Goal: Find specific page/section: Find specific page/section

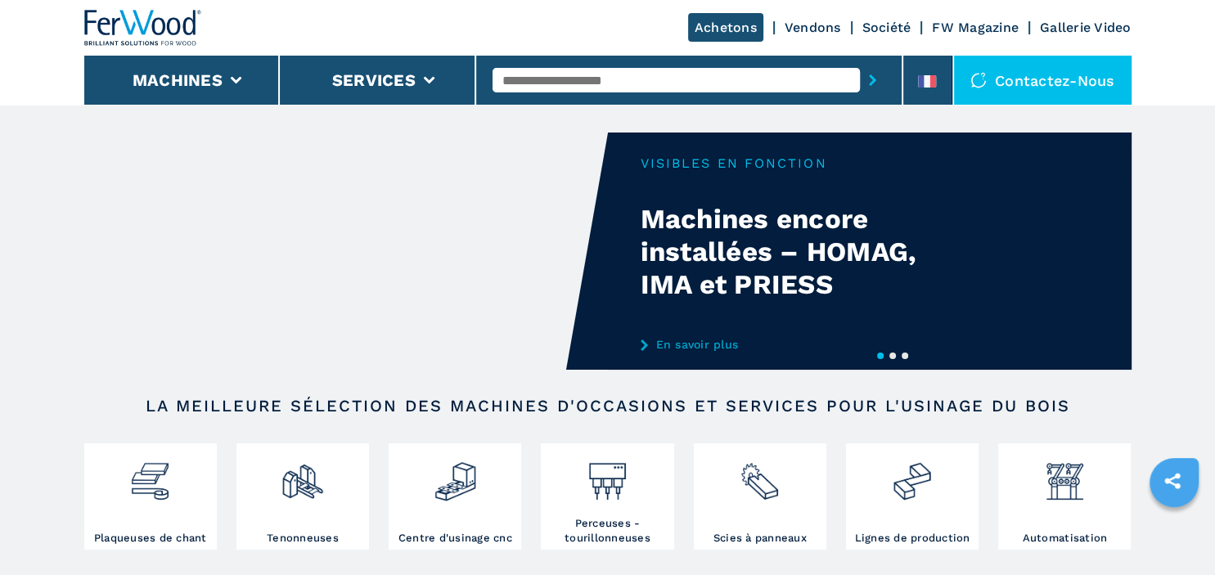
click at [1007, 76] on div "Contactez-nous" at bounding box center [1043, 80] width 178 height 49
click at [920, 81] on icon at bounding box center [921, 81] width 6 height 12
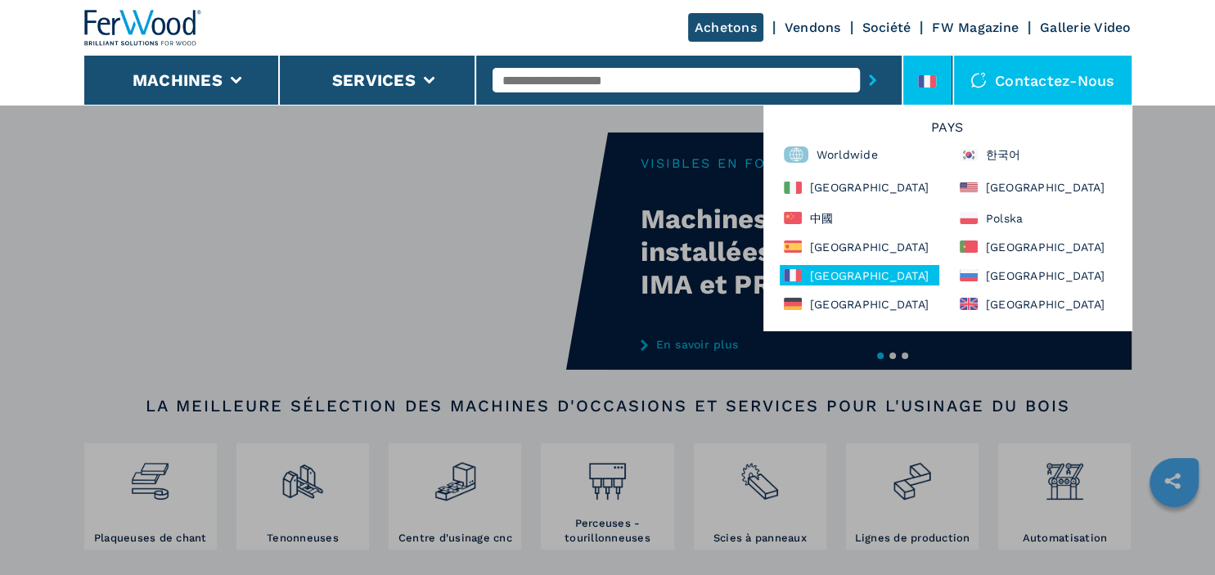
click at [922, 81] on icon at bounding box center [921, 81] width 6 height 12
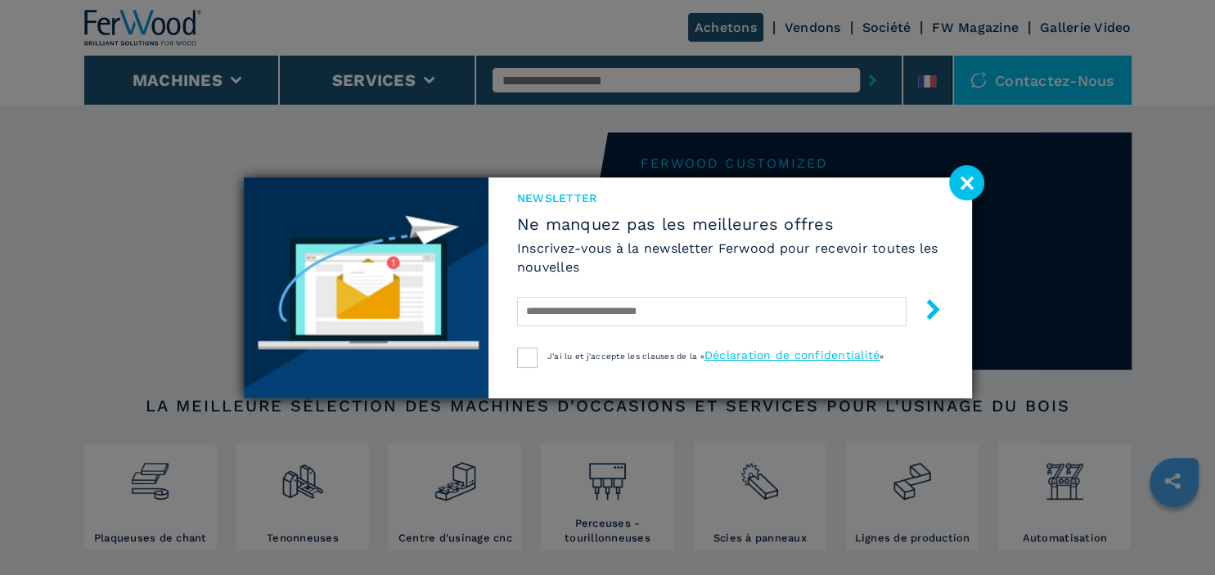
click at [895, 29] on div "Newsletter Ne manquez pas les meilleures offres Inscrivez-vous à la newsletter …" at bounding box center [607, 287] width 1215 height 575
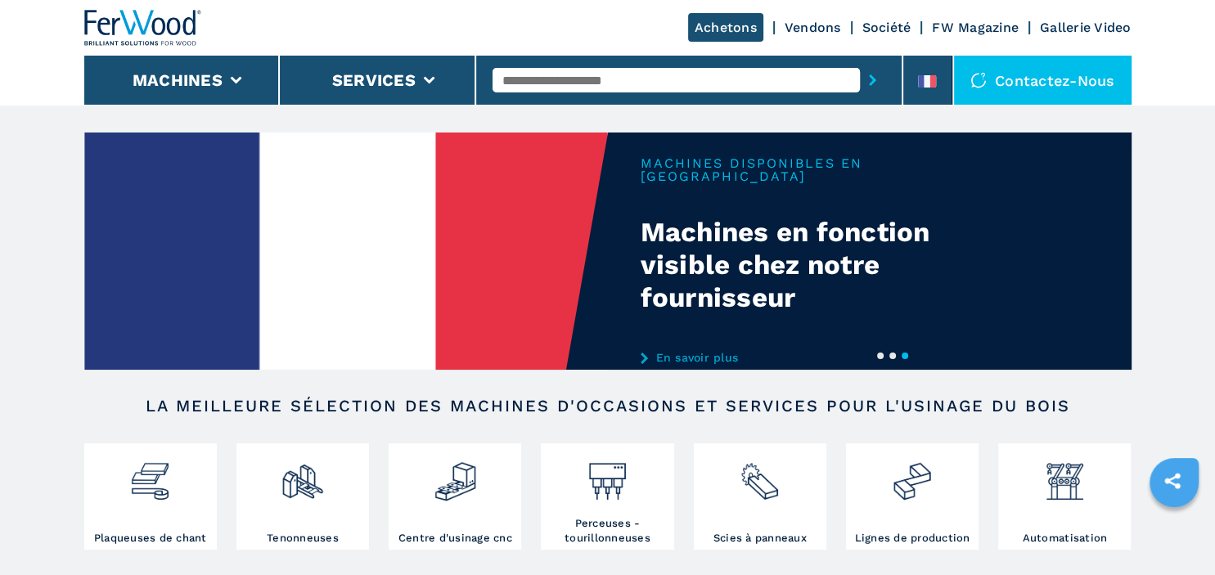
click at [892, 29] on link "Société" at bounding box center [887, 28] width 49 height 16
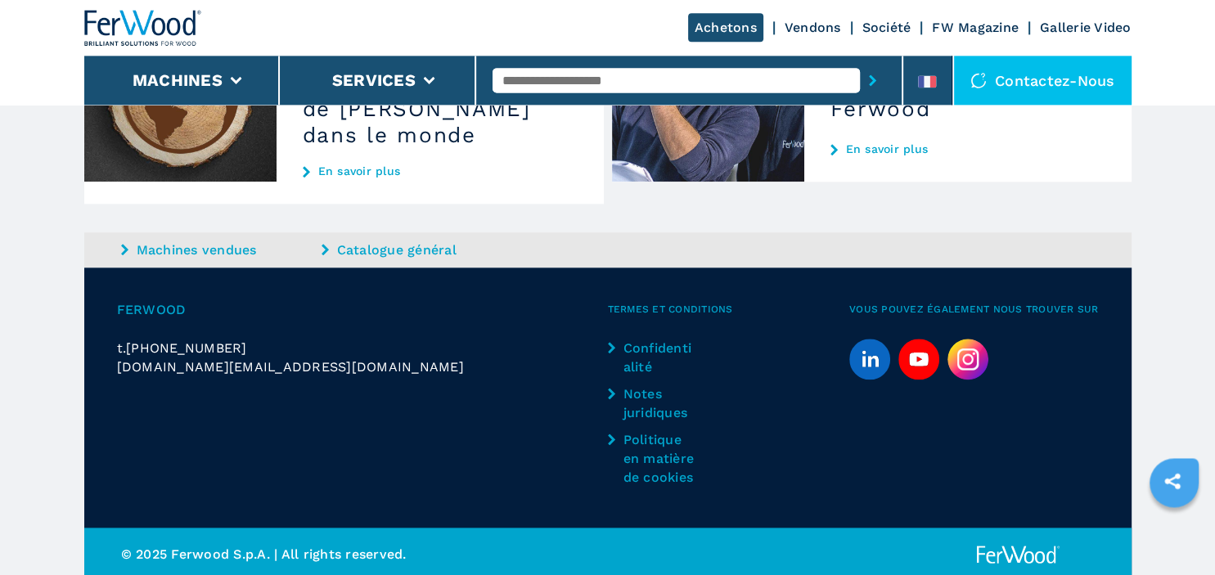
scroll to position [1917, 0]
